Goal: Information Seeking & Learning: Learn about a topic

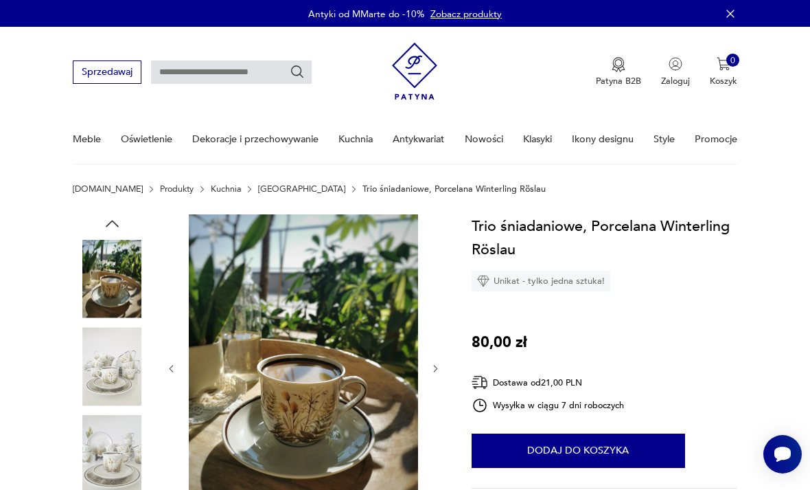
scroll to position [2085, 0]
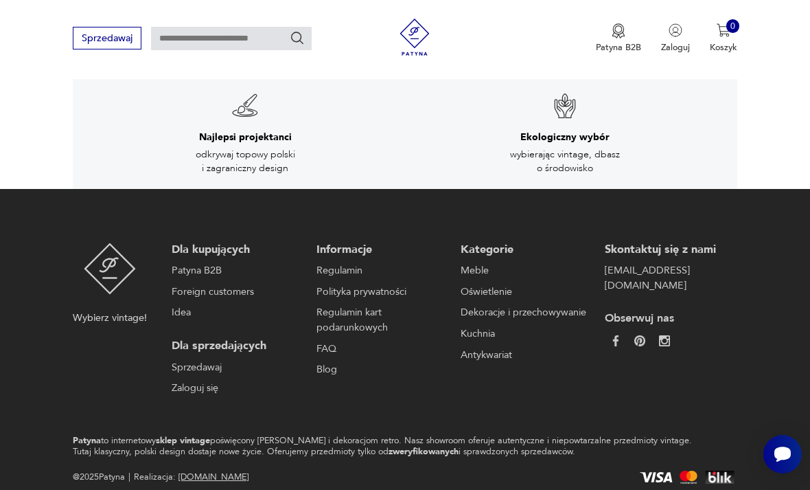
click at [401, 263] on link "Regulamin" at bounding box center [380, 270] width 126 height 15
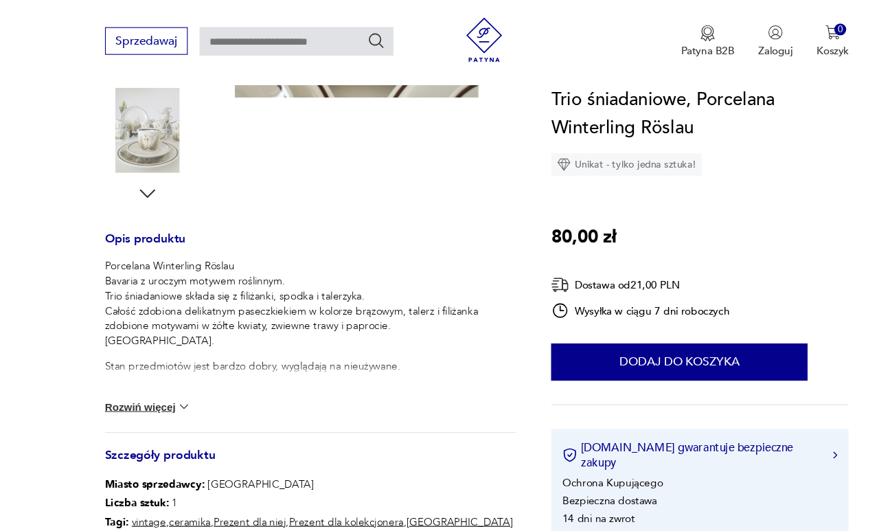
scroll to position [437, 0]
click at [168, 373] on img at bounding box center [170, 374] width 14 height 14
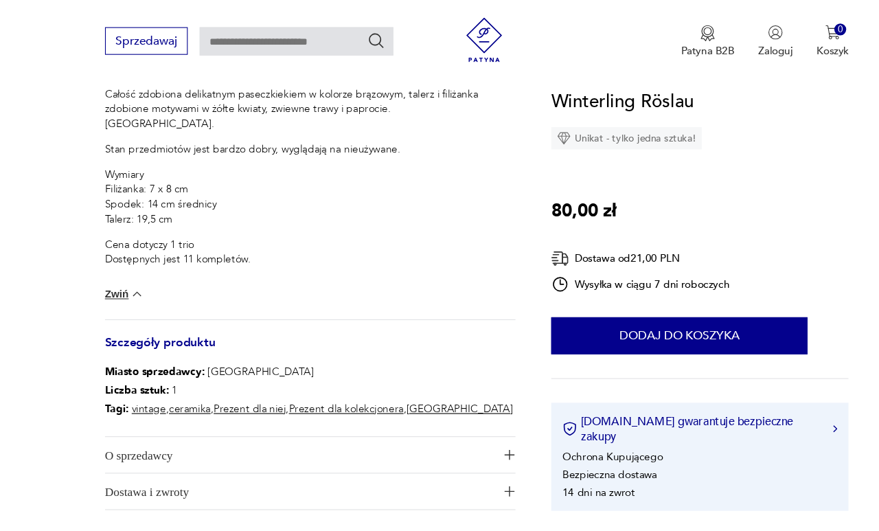
scroll to position [637, 0]
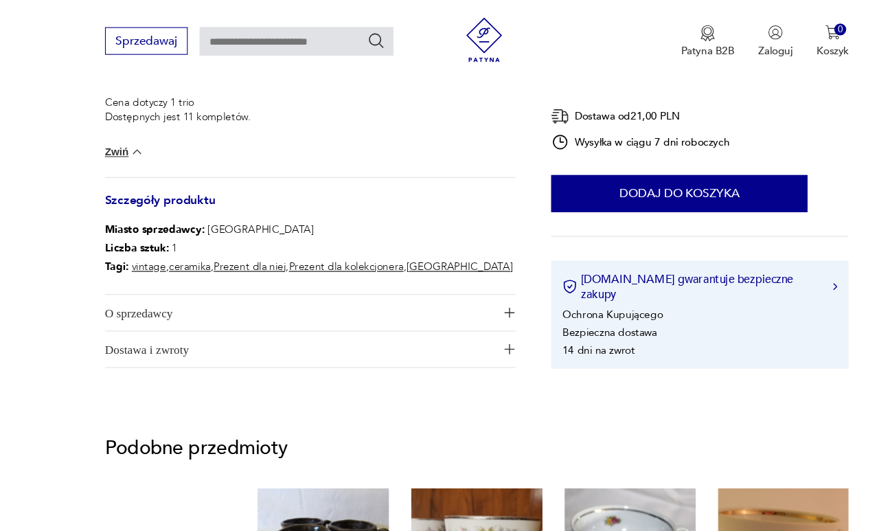
click at [461, 293] on button "O sprzedawcy" at bounding box center [286, 288] width 378 height 33
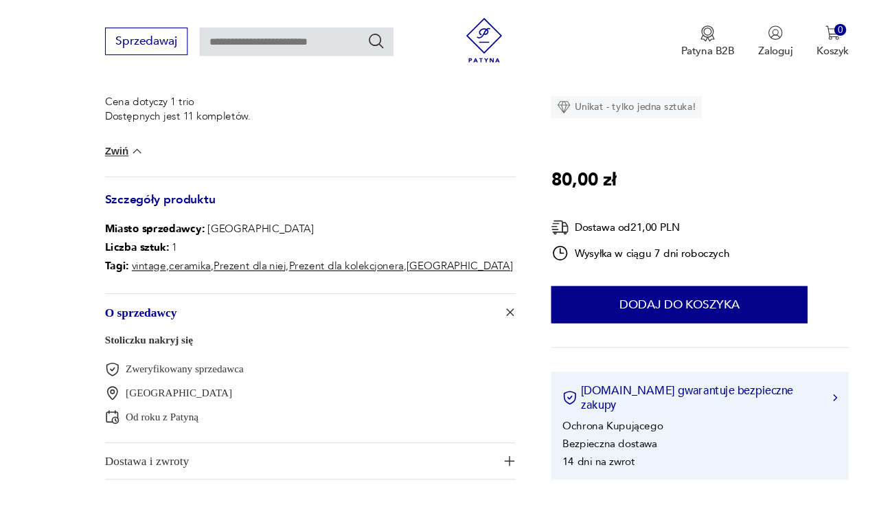
click at [196, 426] on span "Dostawa i zwroty" at bounding box center [277, 425] width 360 height 33
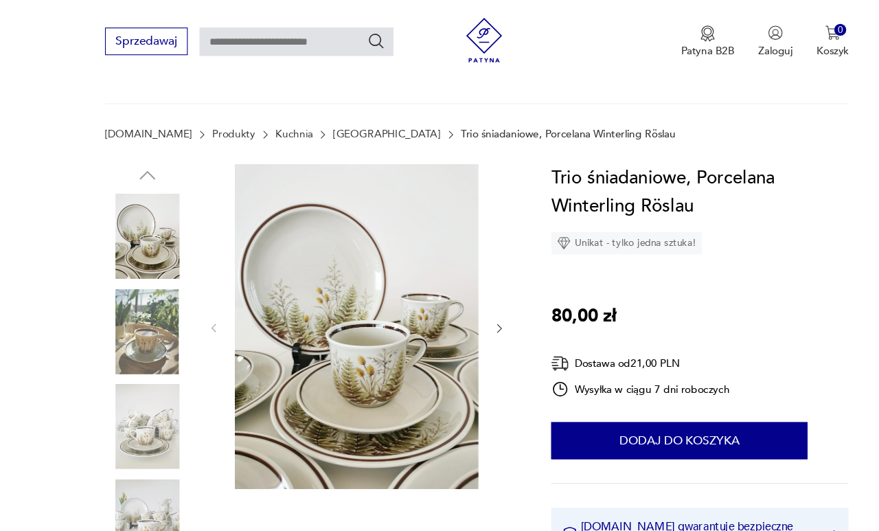
scroll to position [0, 0]
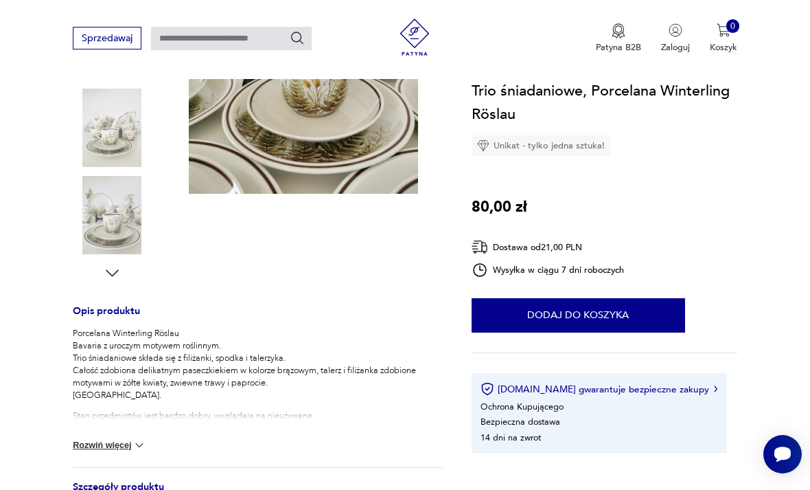
scroll to position [362, 0]
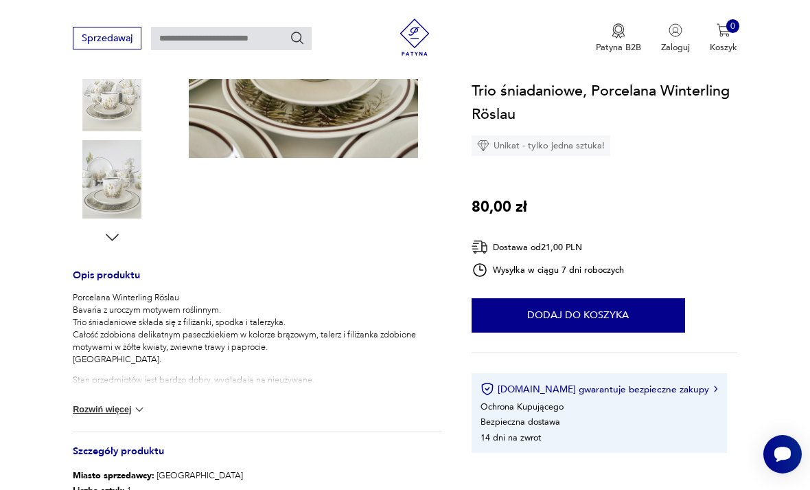
click at [122, 404] on button "Rozwiń więcej" at bounding box center [109, 409] width 73 height 14
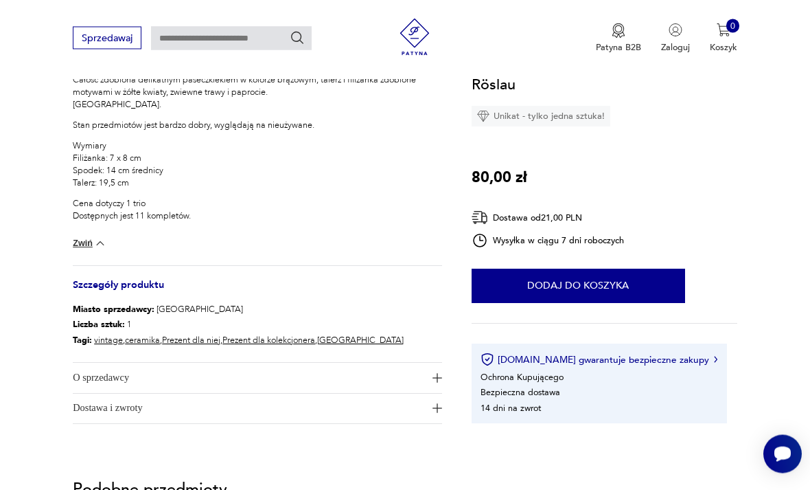
scroll to position [628, 0]
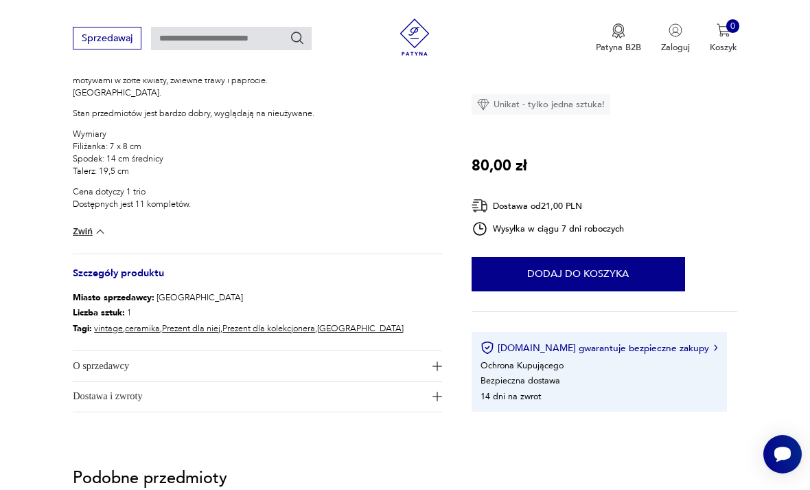
click at [117, 363] on span "O sprzedawcy" at bounding box center [249, 366] width 352 height 30
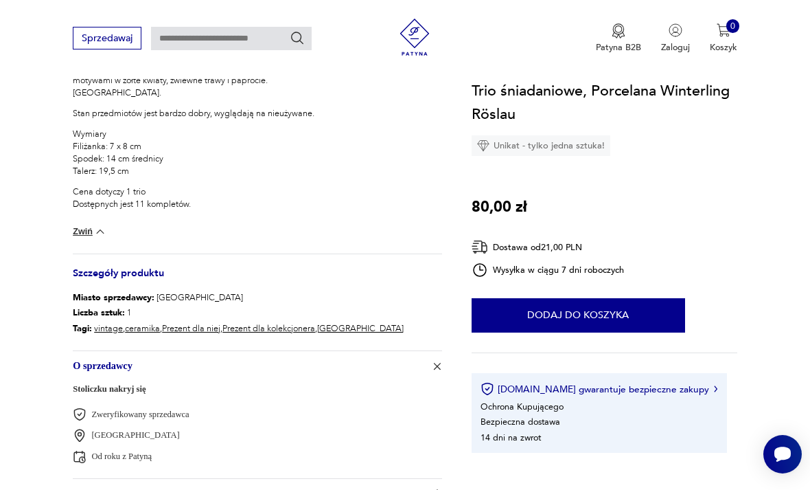
click at [161, 489] on span "Dostawa i zwroty" at bounding box center [249, 494] width 352 height 30
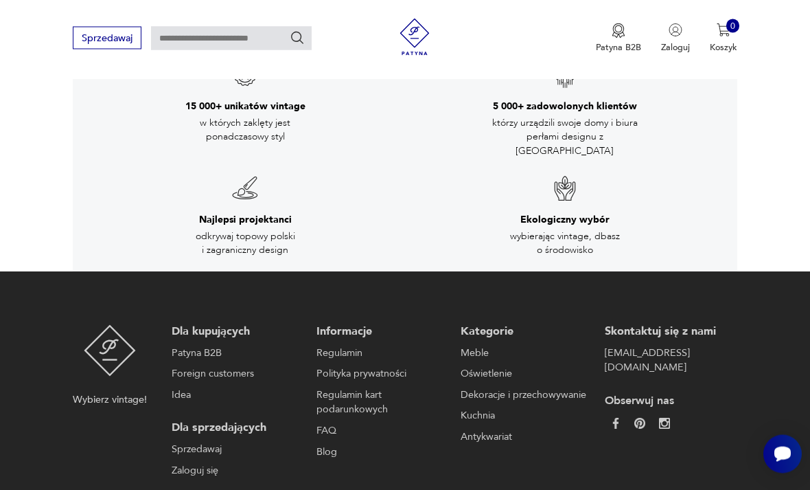
scroll to position [2351, 0]
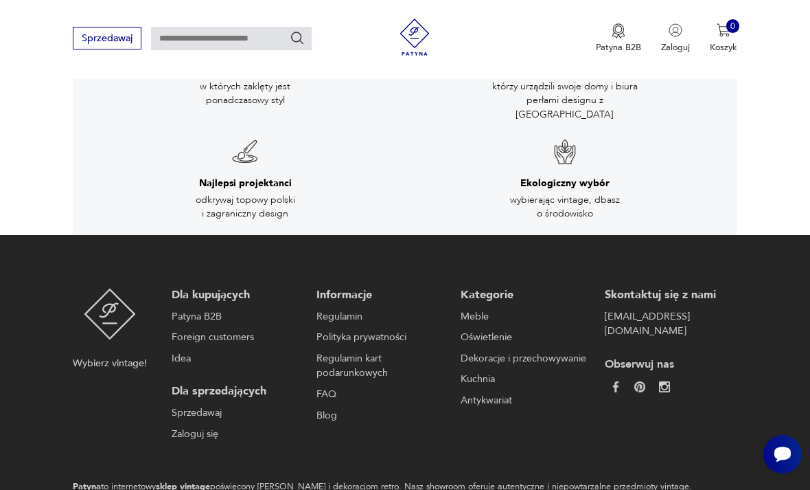
click at [678, 309] on link "[EMAIL_ADDRESS][DOMAIN_NAME]" at bounding box center [668, 324] width 126 height 30
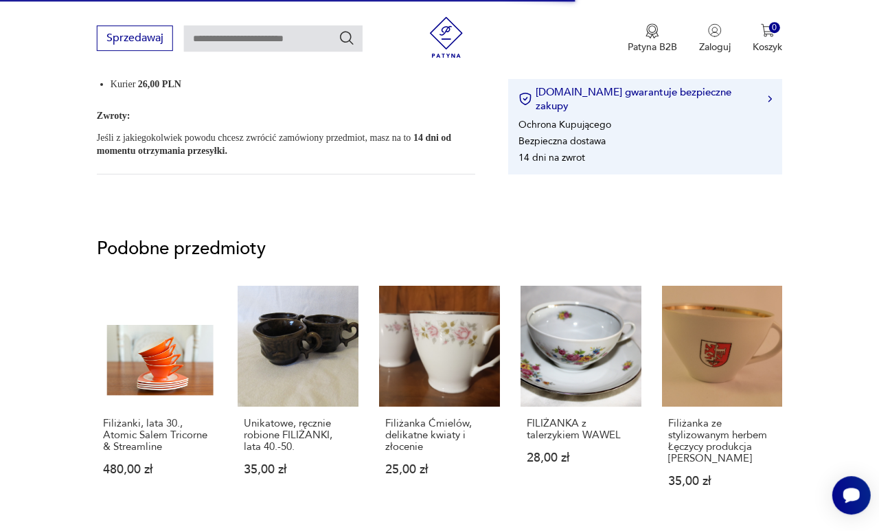
scroll to position [1147, 156]
